Goal: Transaction & Acquisition: Purchase product/service

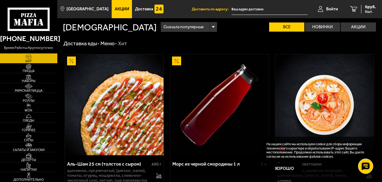
click at [112, 8] on link "Акции" at bounding box center [122, 9] width 21 height 18
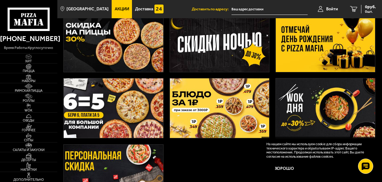
scroll to position [121, 0]
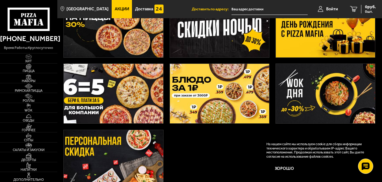
click at [124, 94] on img at bounding box center [113, 93] width 99 height 59
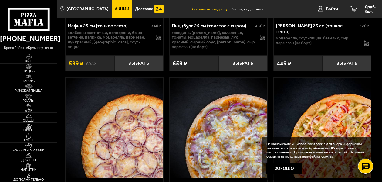
scroll to position [485, 0]
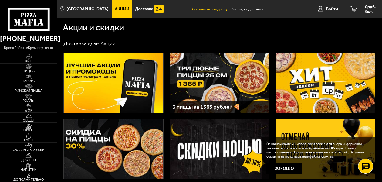
click at [217, 82] on img at bounding box center [219, 82] width 99 height 59
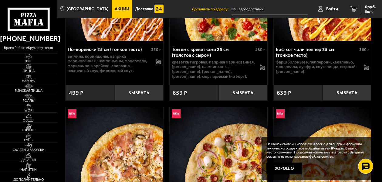
scroll to position [455, 0]
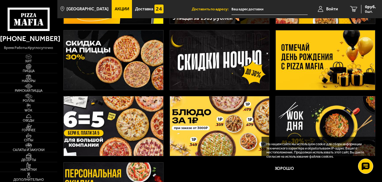
scroll to position [121, 0]
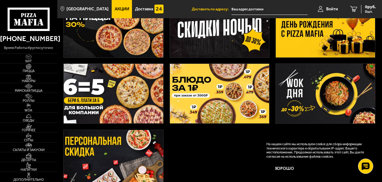
click at [128, 95] on img at bounding box center [113, 93] width 99 height 59
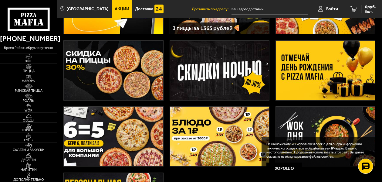
scroll to position [91, 0]
